Goal: Task Accomplishment & Management: Use online tool/utility

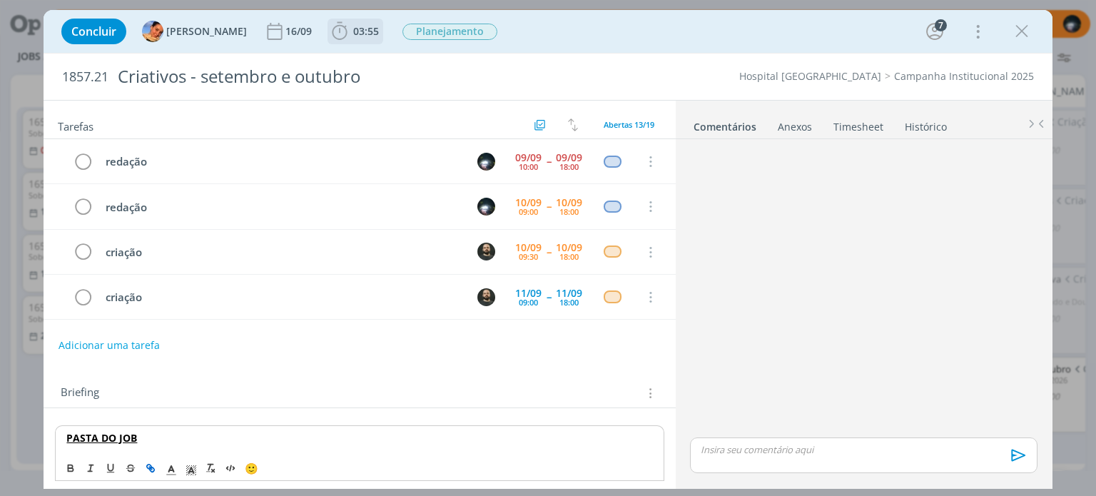
click at [329, 28] on icon "dialog" at bounding box center [339, 31] width 21 height 21
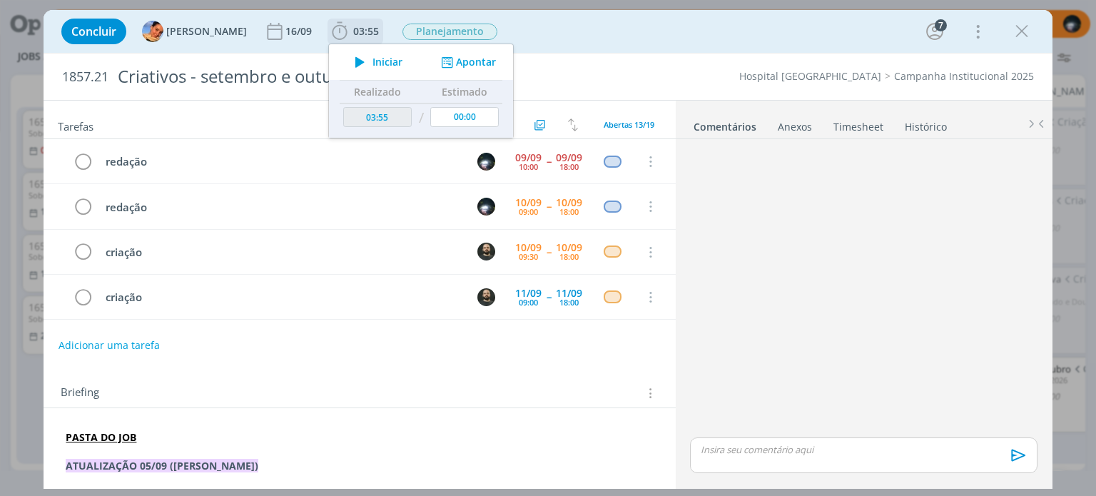
click at [453, 54] on div "Iniciar Apontar" at bounding box center [421, 62] width 184 height 36
click at [456, 62] on button "Apontar" at bounding box center [467, 62] width 59 height 15
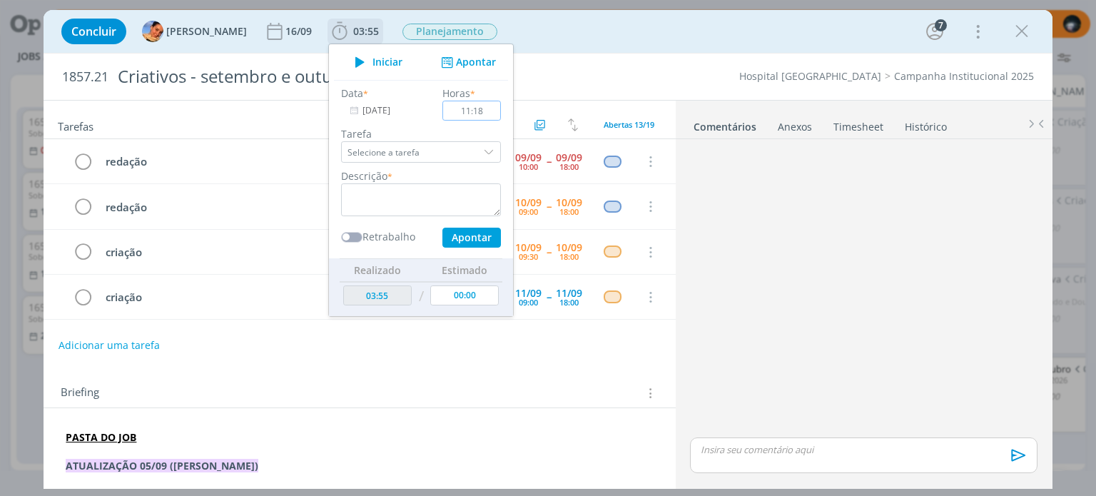
type input "11:18"
click at [369, 206] on textarea "dialog" at bounding box center [421, 199] width 160 height 33
type textarea "R"
type textarea "redação"
click at [454, 107] on input "11:18" at bounding box center [472, 111] width 59 height 20
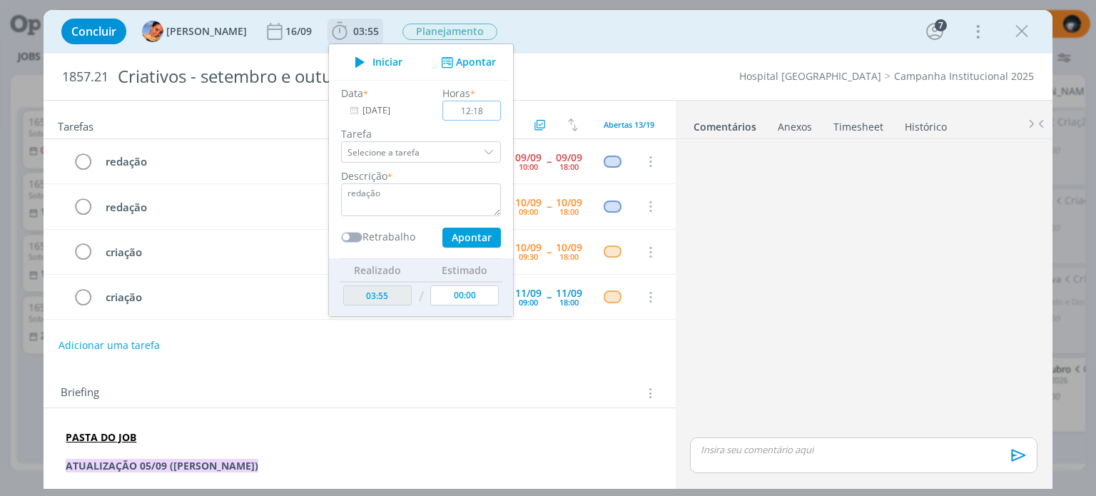
type input "12:18"
click at [397, 196] on textarea "redação" at bounding box center [421, 199] width 160 height 33
click at [443, 236] on button "Apontar" at bounding box center [472, 238] width 59 height 20
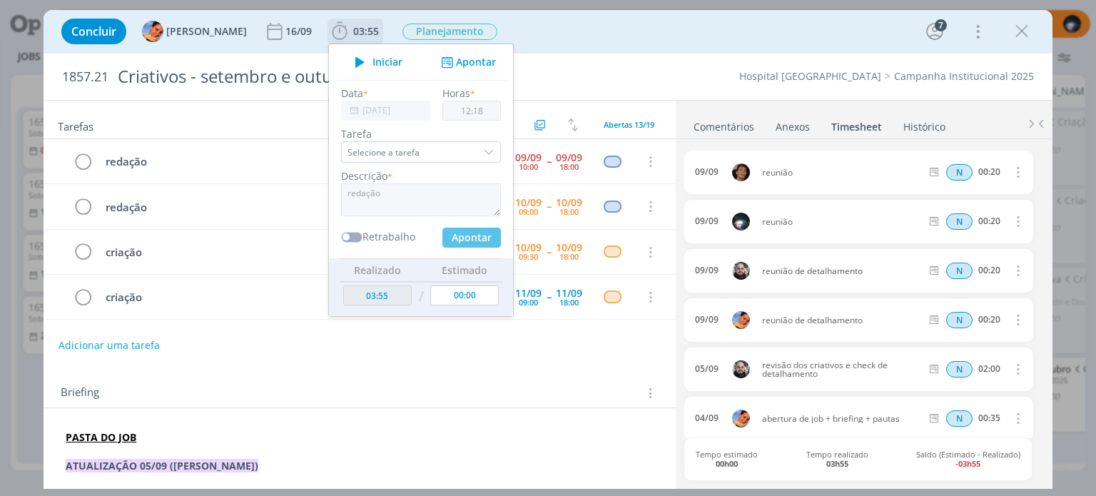
type input "16:13"
type input "[DATE]"
type input "00:00"
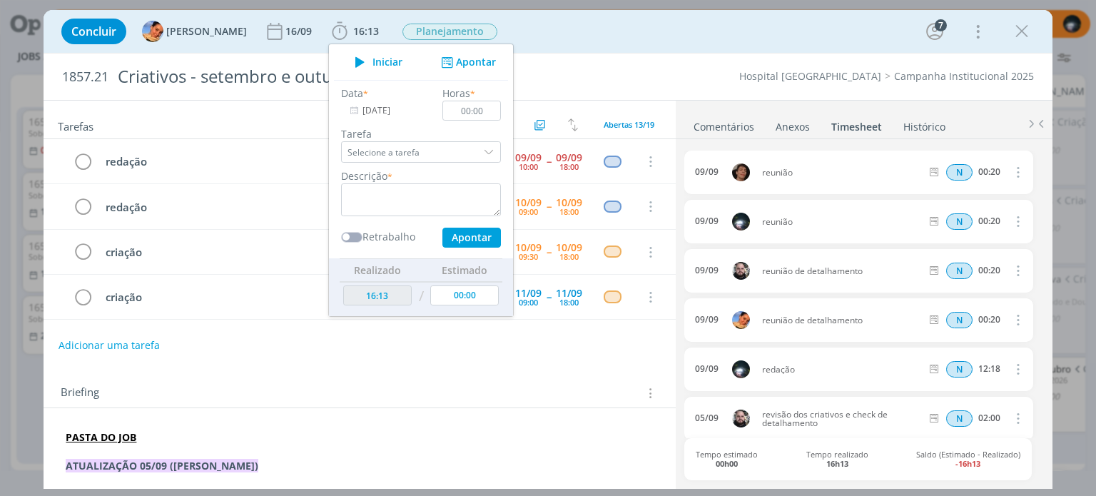
click at [620, 37] on div "Concluir [PERSON_NAME] [DATE] 16:13 Iniciar Apontar Data * [DATE] Horas * 00:00…" at bounding box center [547, 31] width 987 height 34
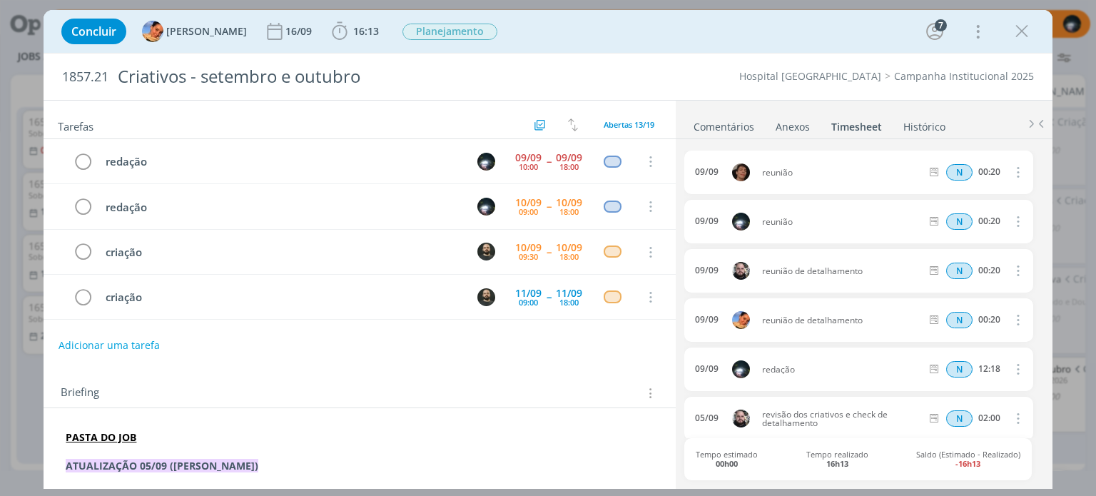
click at [722, 123] on link "Comentários" at bounding box center [724, 123] width 62 height 21
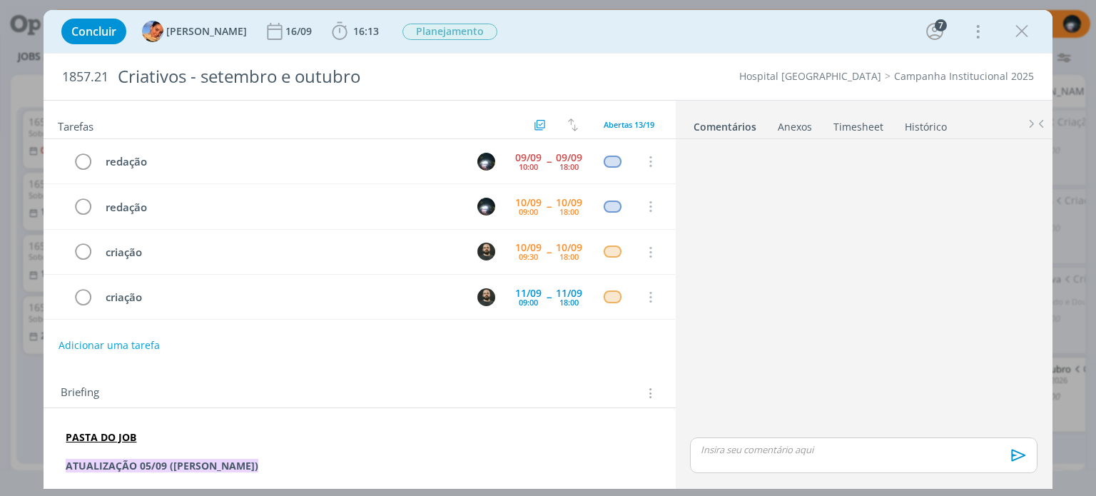
click at [774, 456] on p "dialog" at bounding box center [864, 449] width 324 height 13
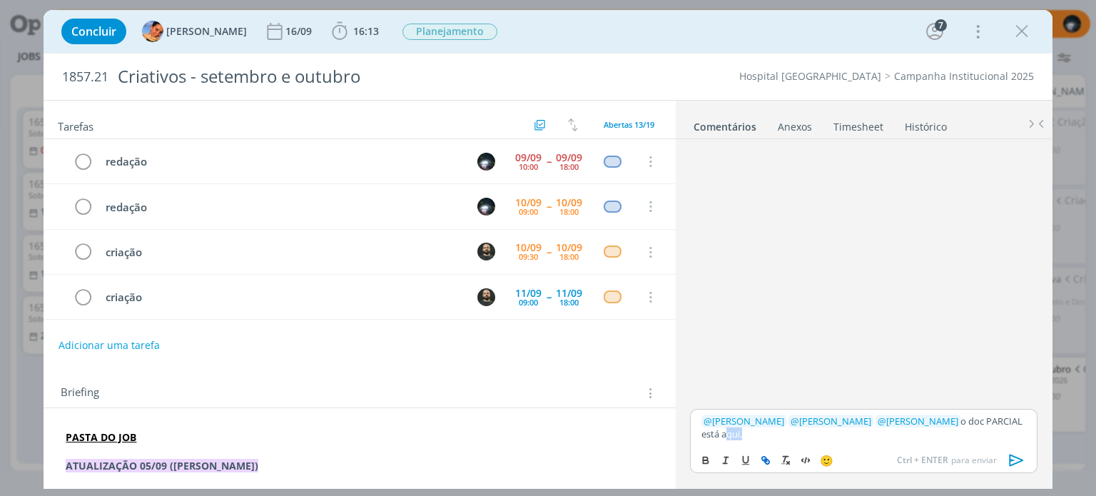
click at [763, 460] on icon "dialog" at bounding box center [764, 458] width 4 height 4
paste input "[URL][DOMAIN_NAME]"
type input "[URL][DOMAIN_NAME]"
click at [874, 407] on link "dialog" at bounding box center [864, 406] width 37 height 13
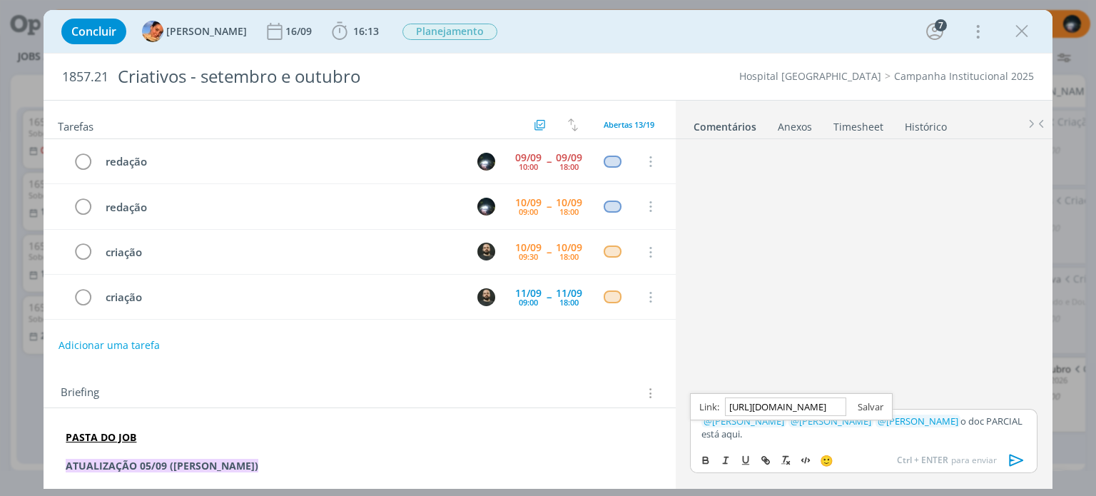
scroll to position [0, 0]
click at [761, 440] on p "﻿ @ [PERSON_NAME] ﻿ ﻿ @ [PERSON_NAME] ﻿ ﻿ @ [PERSON_NAME] ﻿ o doc PARCIAL está …" at bounding box center [864, 428] width 324 height 26
click at [1011, 456] on icon "dialog" at bounding box center [1016, 460] width 21 height 21
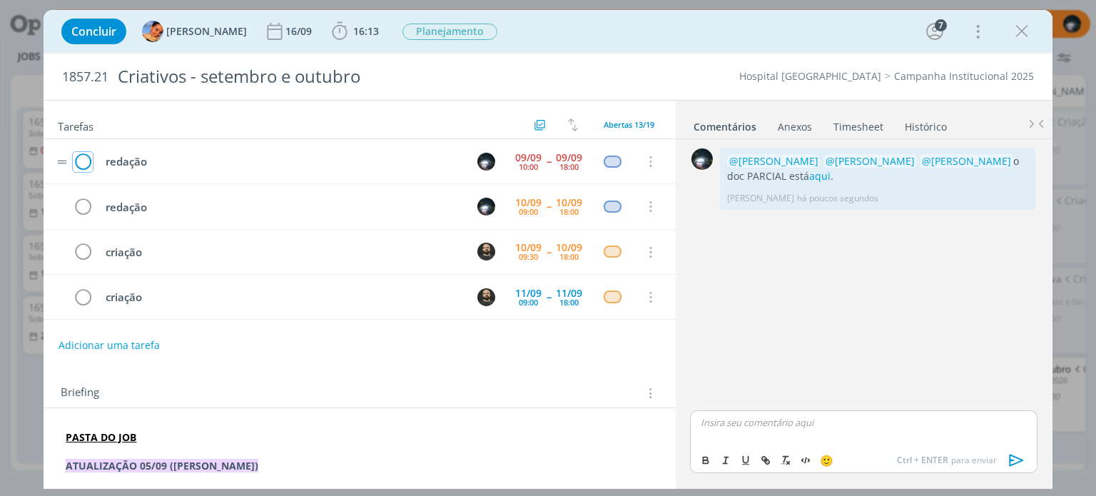
click at [81, 158] on icon "dialog" at bounding box center [83, 161] width 20 height 21
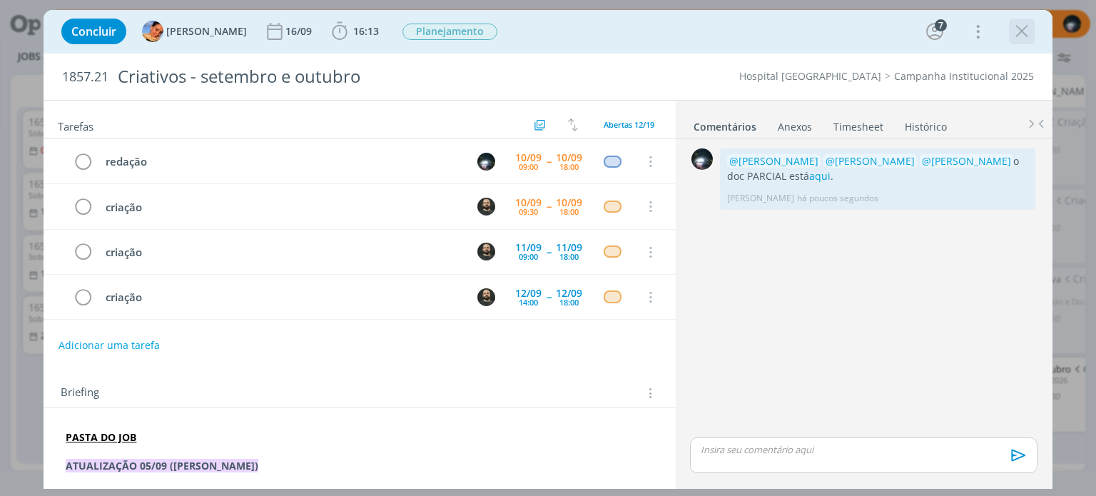
click at [1019, 31] on icon "dialog" at bounding box center [1021, 31] width 21 height 21
